Goal: Check status: Check status

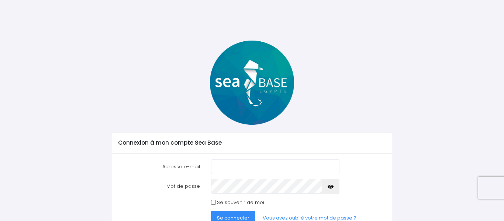
type input "ombrie@aol.com"
click at [230, 217] on span "Se connecter" at bounding box center [233, 217] width 32 height 7
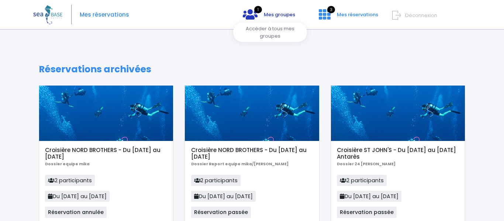
click at [279, 16] on span "Mes groupes" at bounding box center [279, 14] width 31 height 7
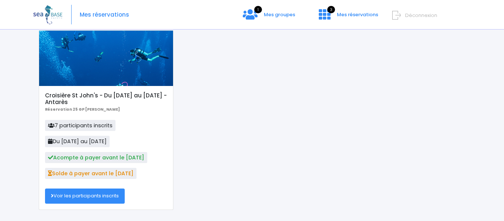
scroll to position [67, 0]
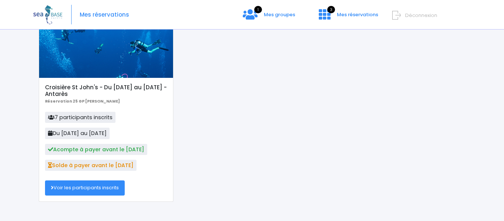
click at [92, 187] on link "Voir les participants inscrits" at bounding box center [85, 187] width 80 height 15
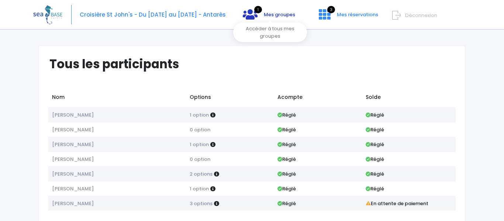
click at [278, 16] on span "Mes groupes" at bounding box center [279, 14] width 31 height 7
